Goal: Find specific page/section: Find specific page/section

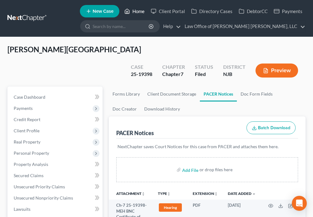
click at [133, 12] on link "Home" at bounding box center [134, 11] width 26 height 11
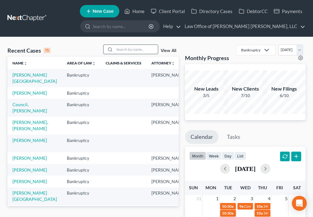
click at [122, 48] on input "search" at bounding box center [136, 49] width 44 height 9
type input "[PERSON_NAME]"
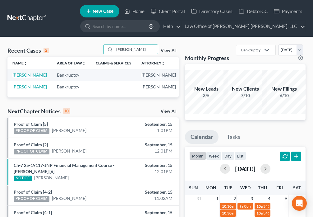
click at [19, 77] on link "[PERSON_NAME]" at bounding box center [29, 74] width 35 height 5
select select "6"
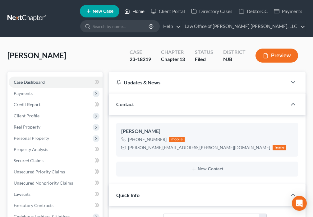
click at [133, 10] on link "Home" at bounding box center [134, 11] width 26 height 11
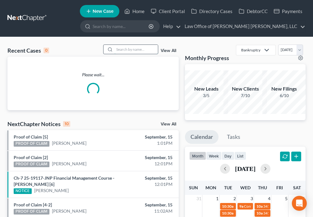
click at [135, 51] on input "search" at bounding box center [136, 49] width 44 height 9
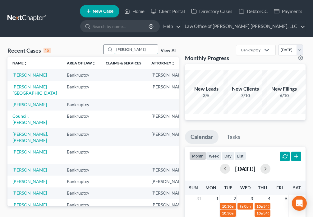
type input "[PERSON_NAME]"
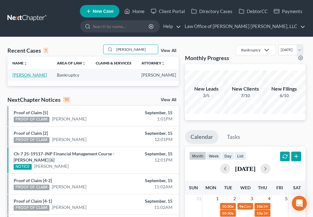
click at [21, 77] on link "[PERSON_NAME]" at bounding box center [29, 74] width 35 height 5
select select "6"
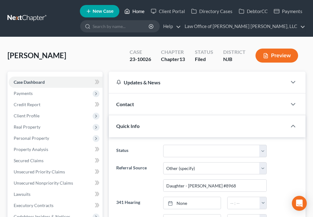
click at [129, 14] on icon at bounding box center [127, 10] width 6 height 7
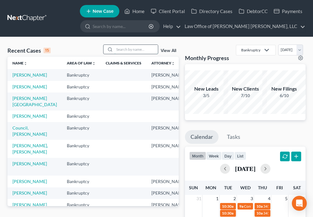
click at [119, 50] on input "search" at bounding box center [136, 49] width 44 height 9
type input "[PERSON_NAME]"
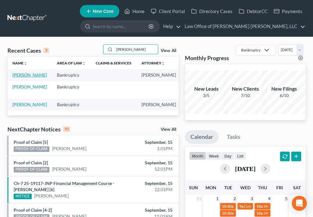
click at [17, 76] on link "[PERSON_NAME]" at bounding box center [29, 74] width 35 height 5
select select "6"
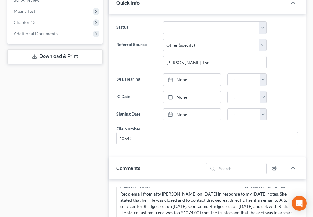
scroll to position [778, 0]
